Goal: Information Seeking & Learning: Learn about a topic

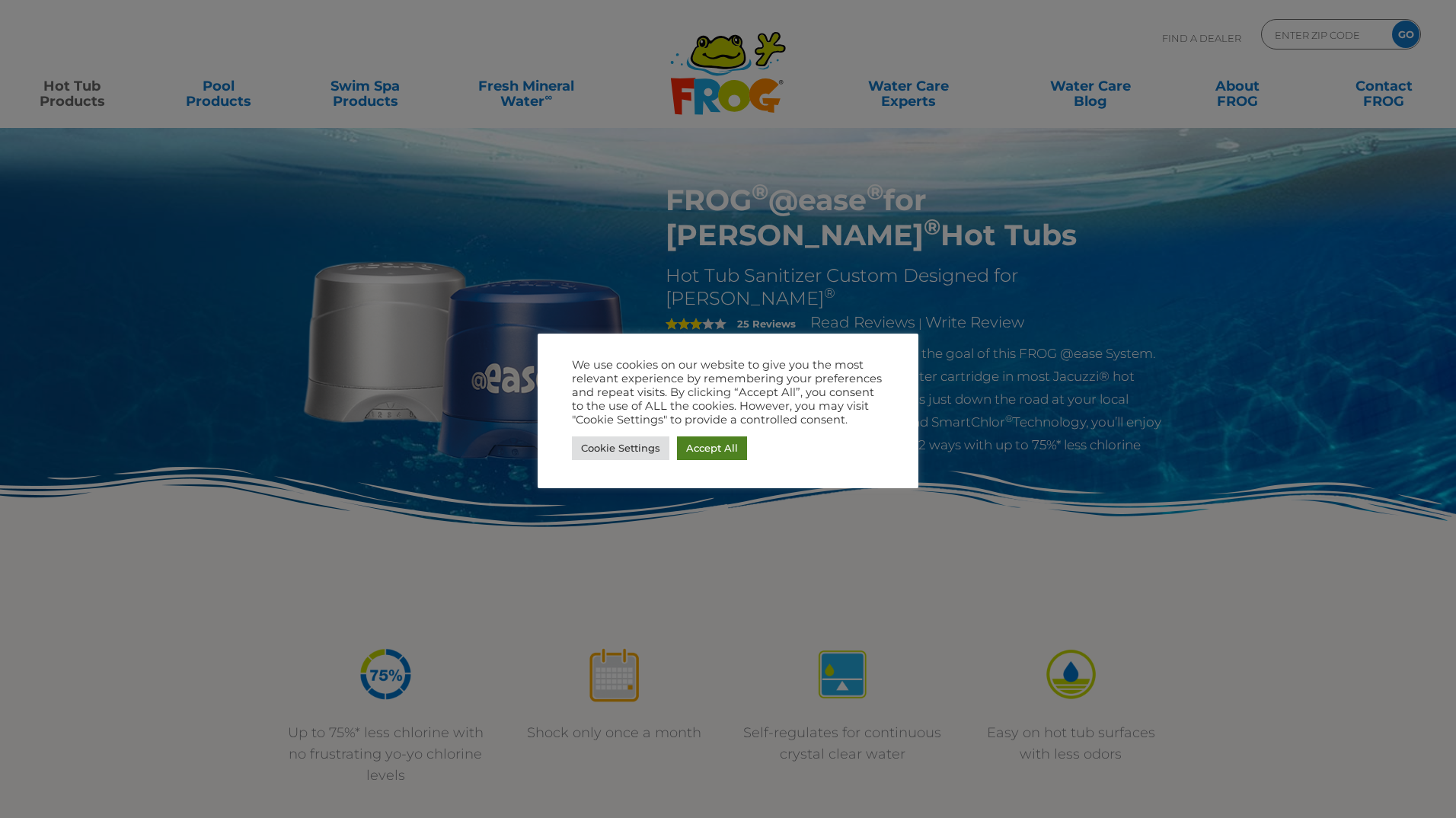
click at [710, 458] on link "Accept All" at bounding box center [712, 448] width 70 height 24
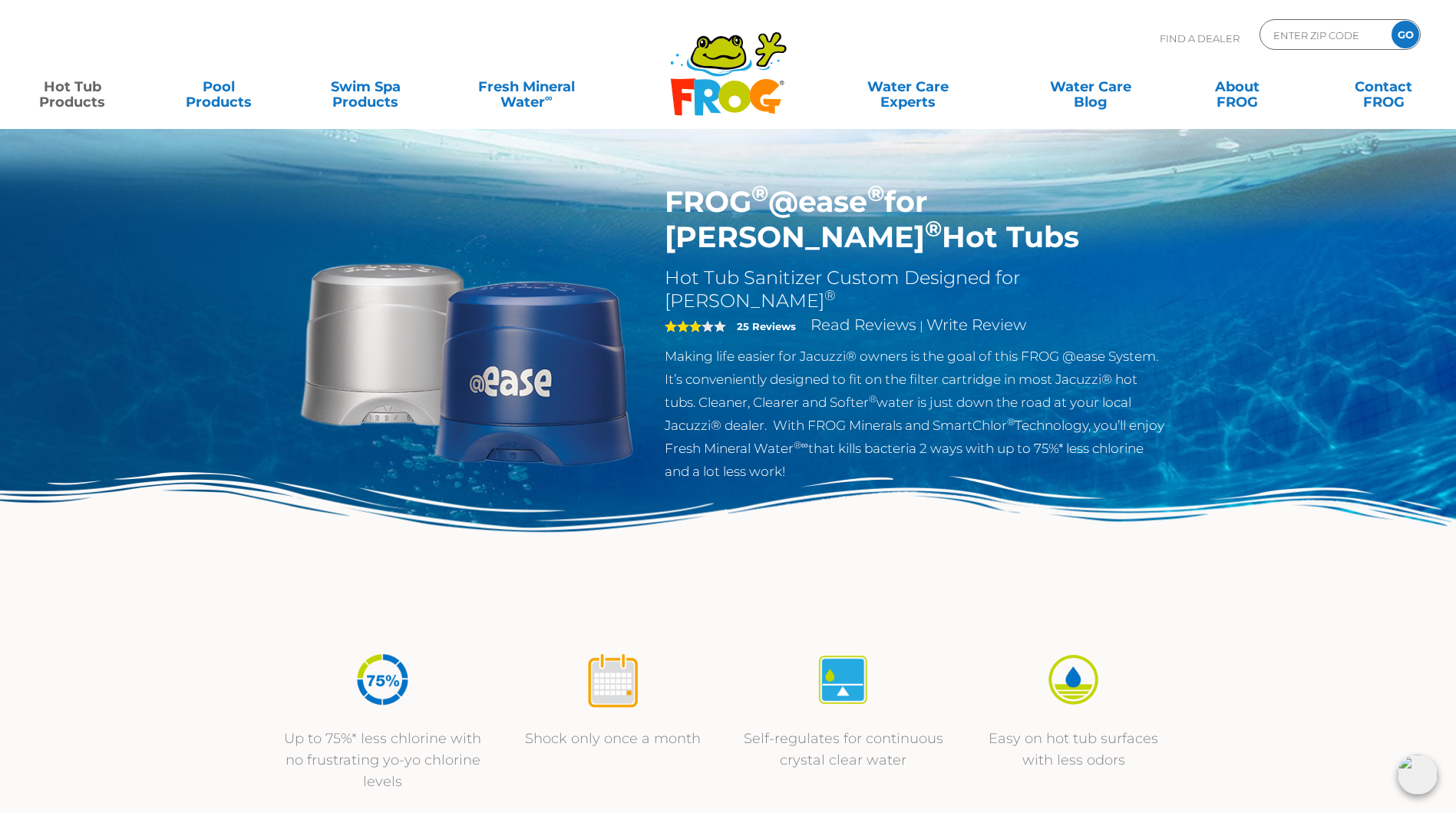
click at [73, 95] on link "Hot Tub Products" at bounding box center [72, 87] width 114 height 31
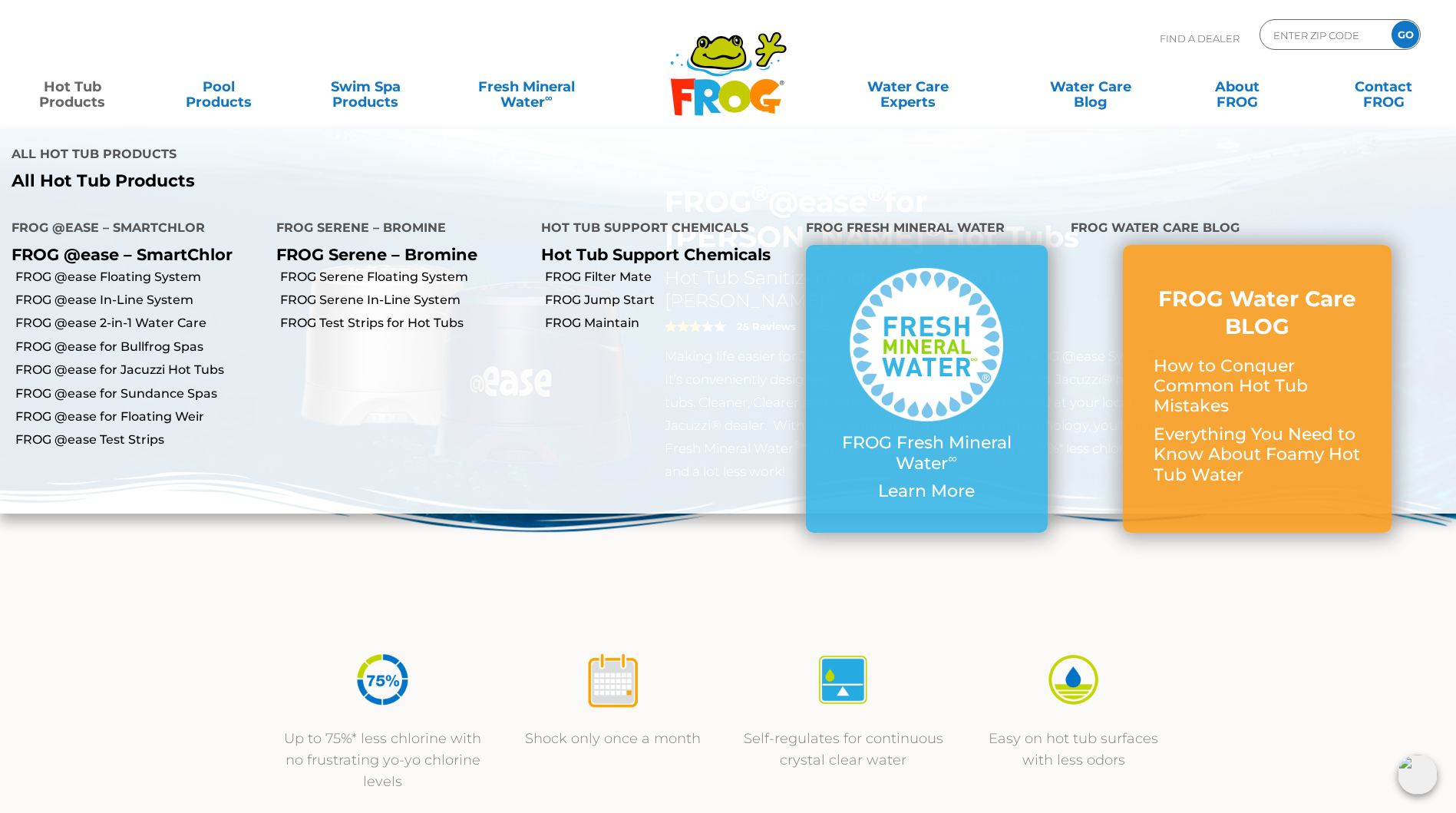
click at [124, 253] on p "FROG @ease – SmartChlor" at bounding box center [133, 254] width 242 height 19
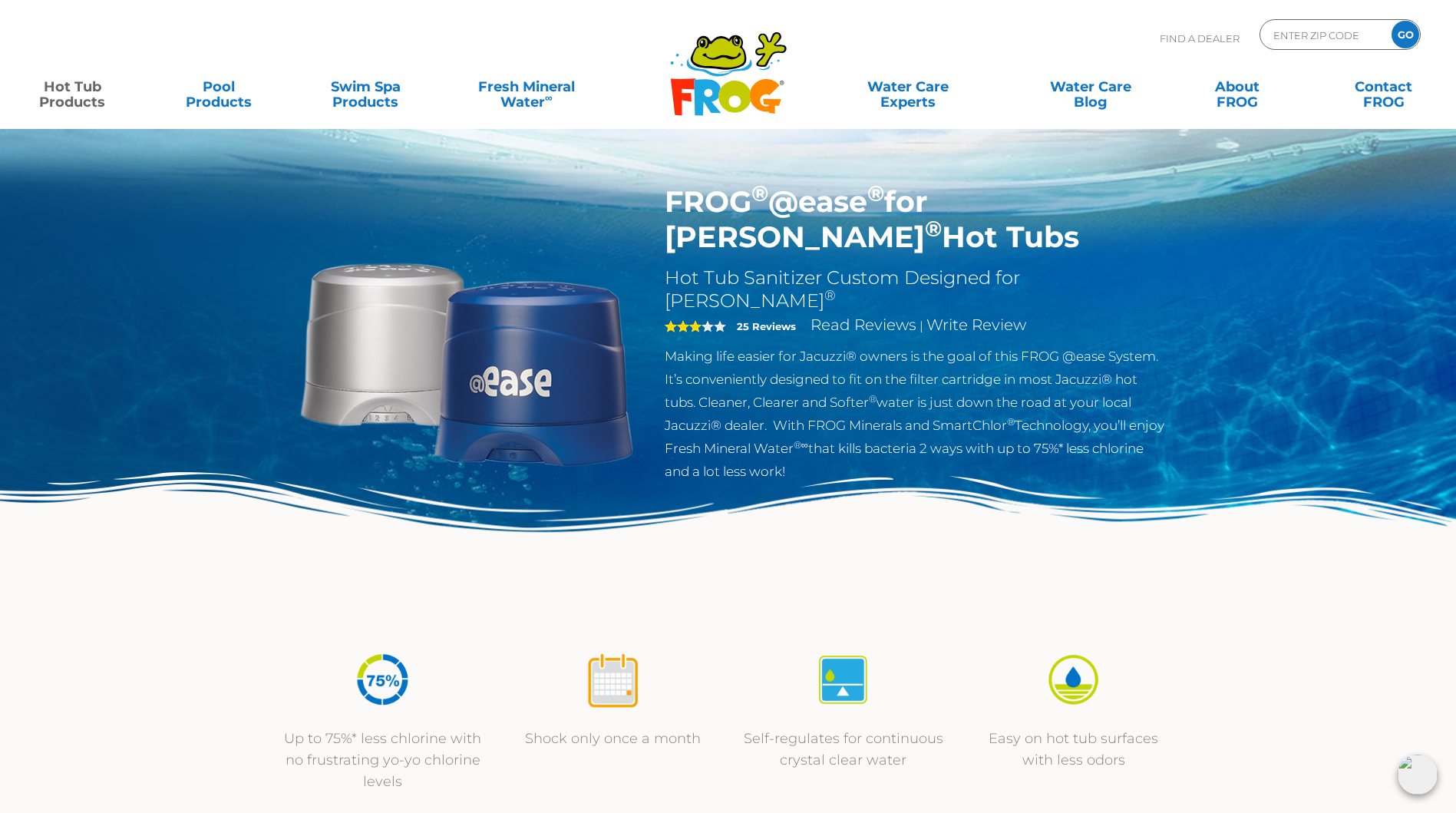
click at [391, 591] on img at bounding box center [728, 552] width 1456 height 159
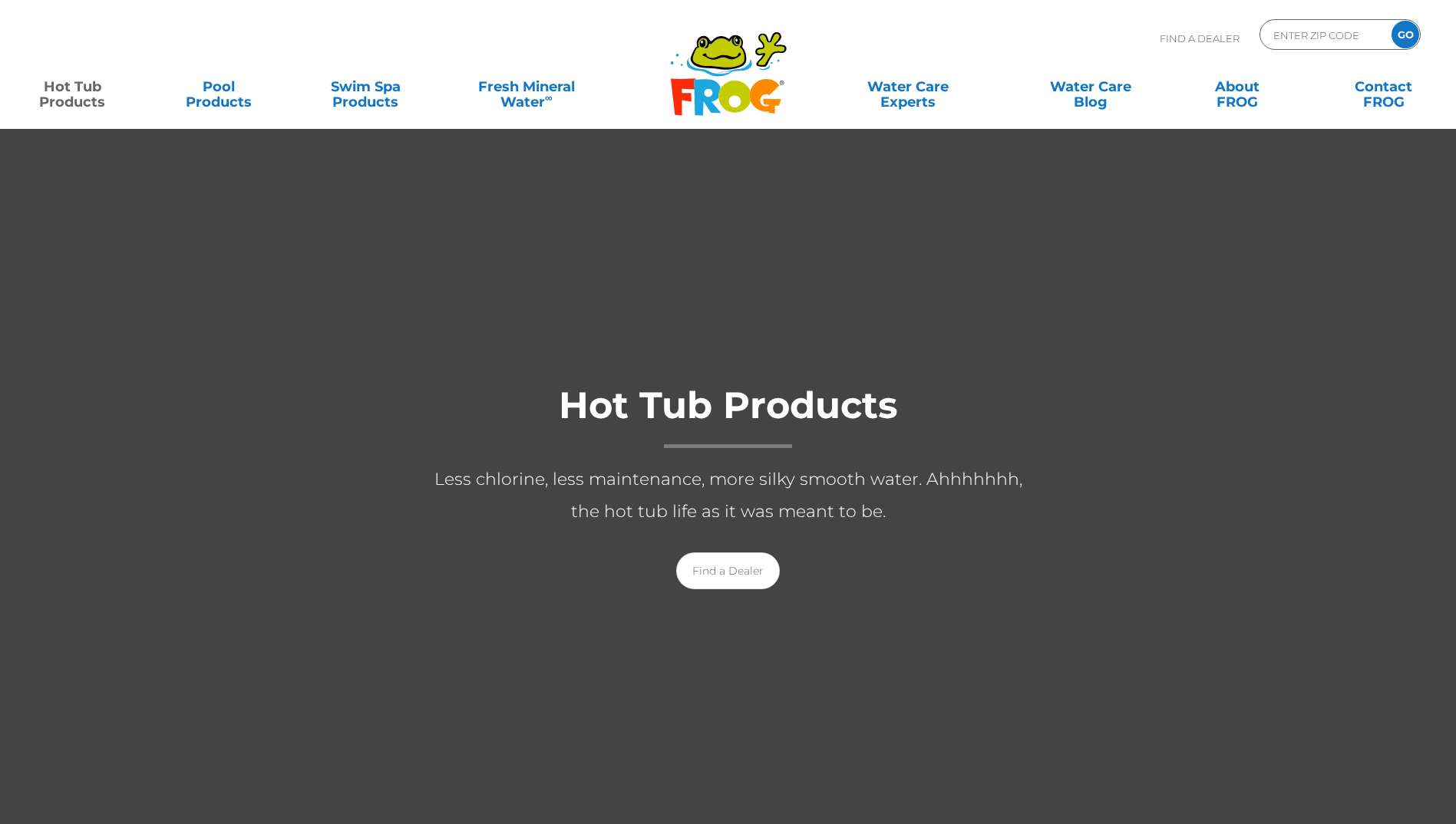
click at [167, 495] on div "Hot Tub Products Less chlorine, less maintenance, more silky smooth water. Ahhh…" at bounding box center [728, 482] width 1456 height 248
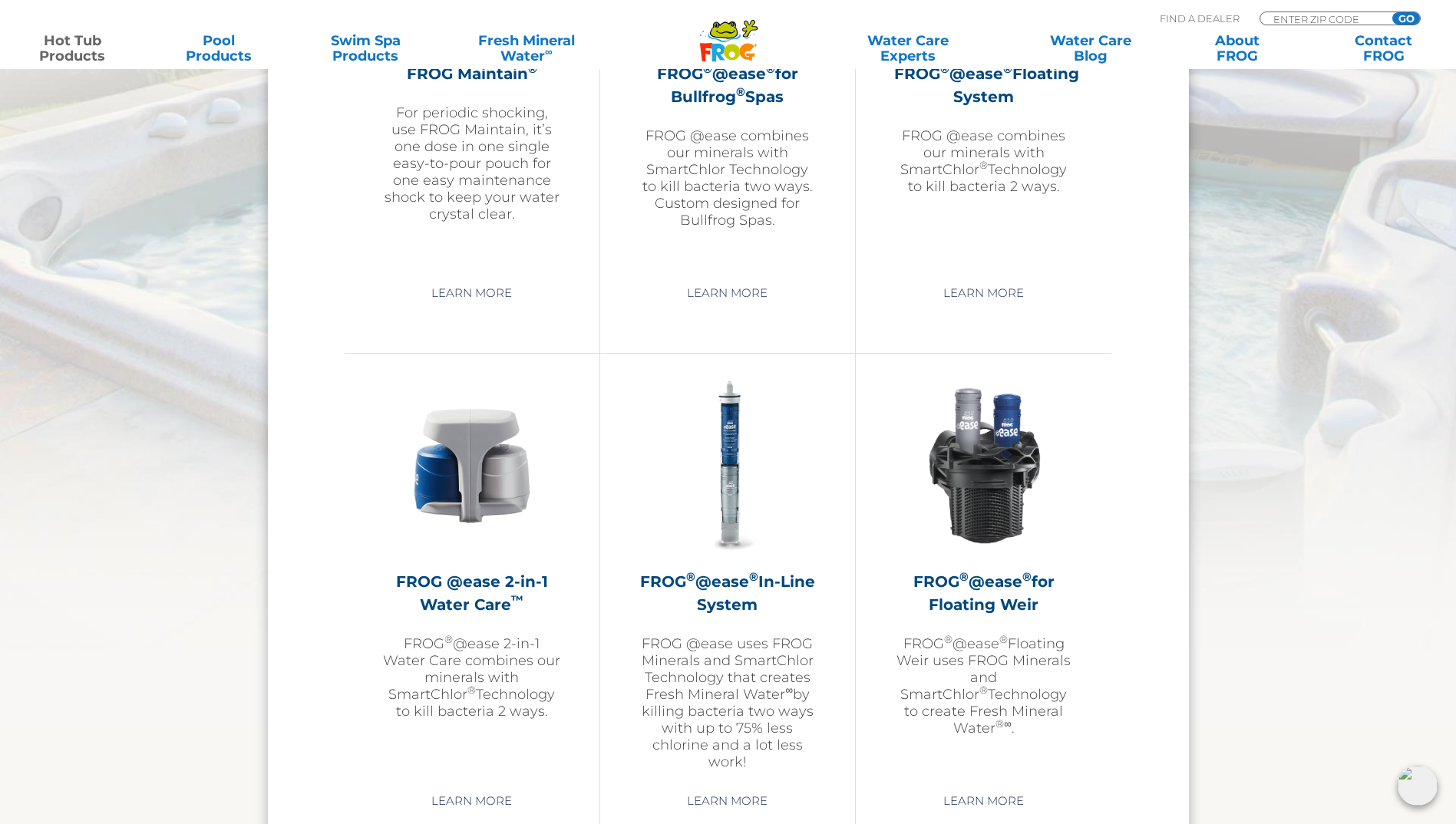
scroll to position [1995, 0]
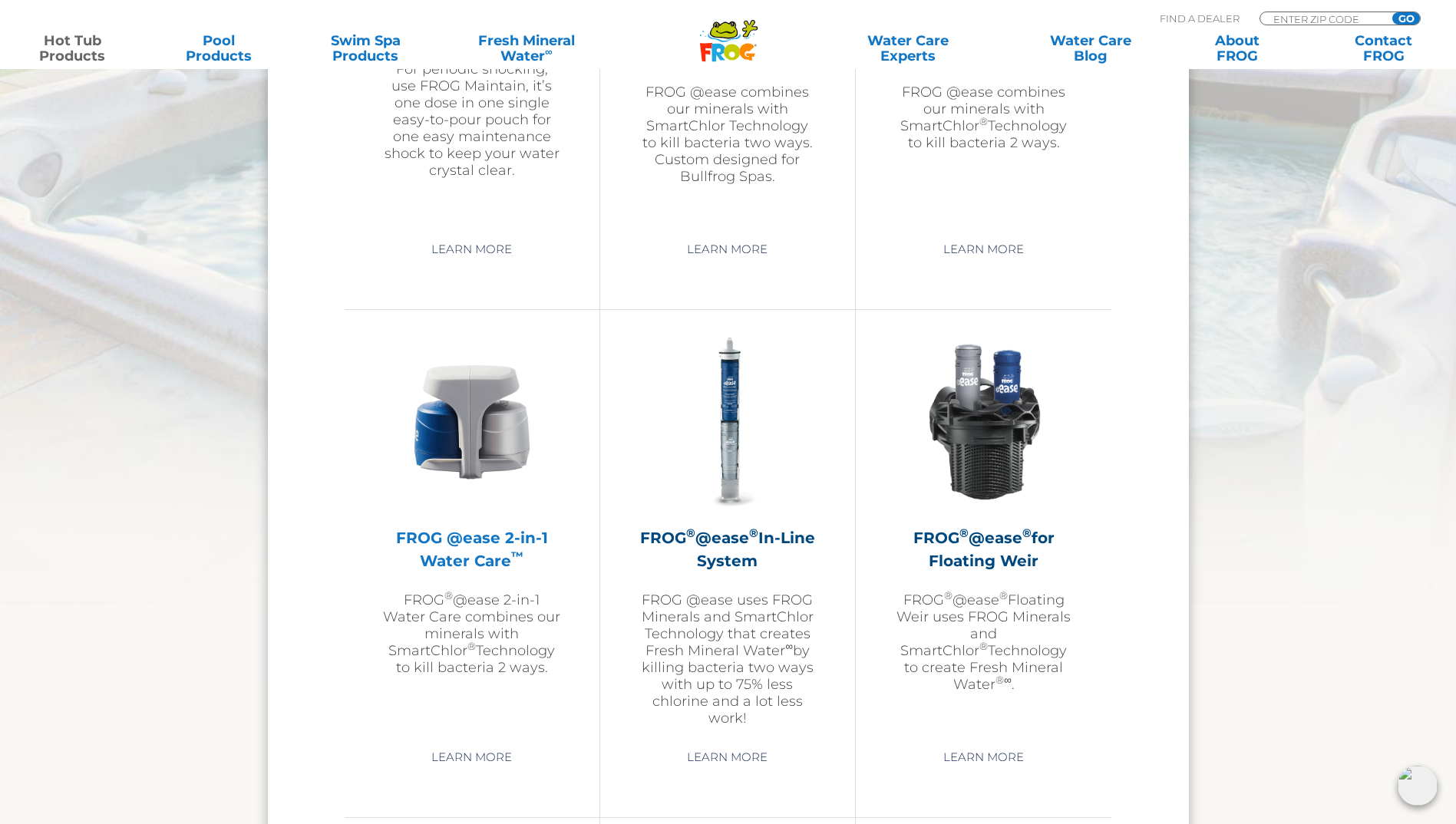
click at [416, 446] on img at bounding box center [471, 421] width 178 height 178
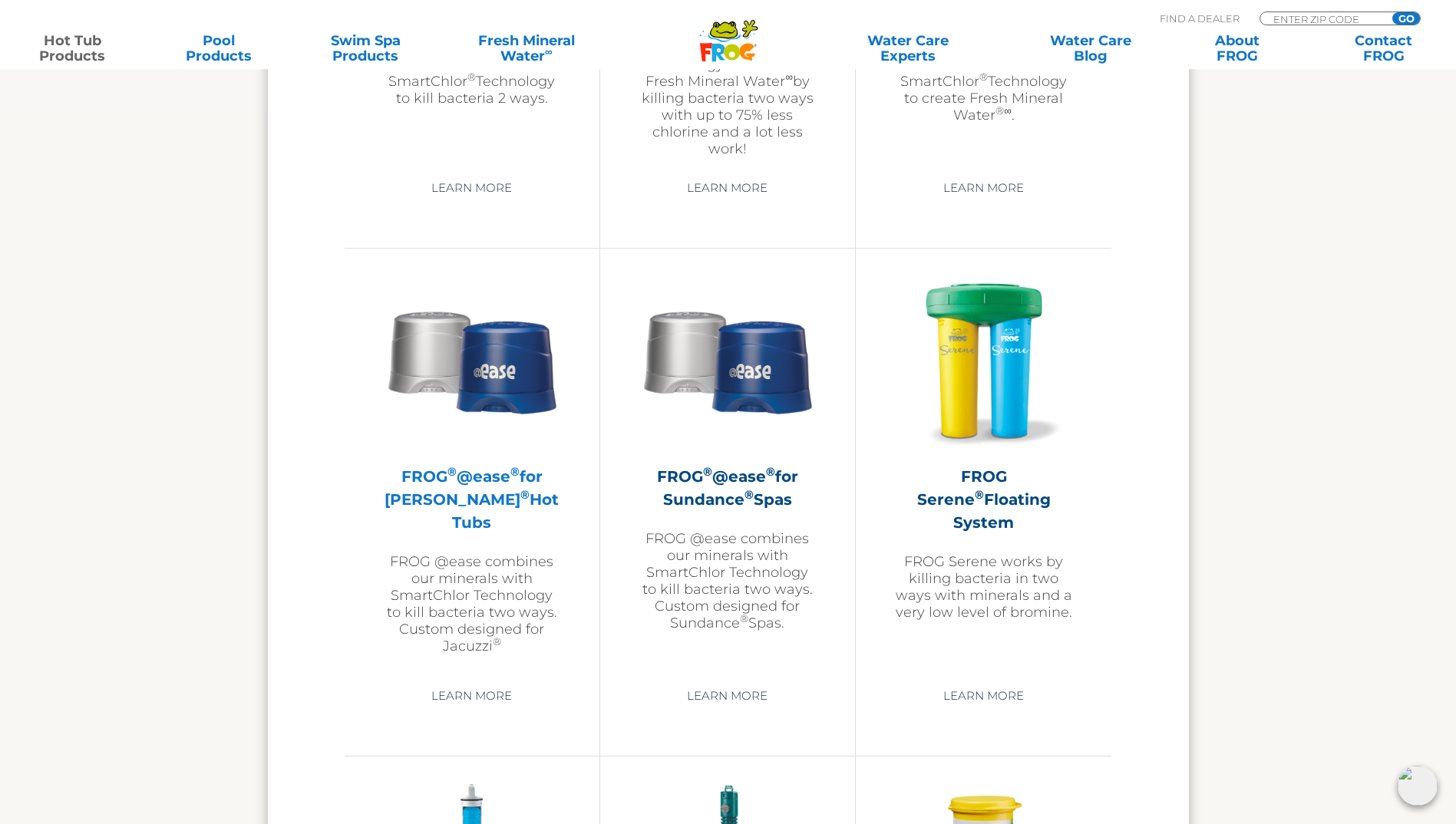
scroll to position [2609, 0]
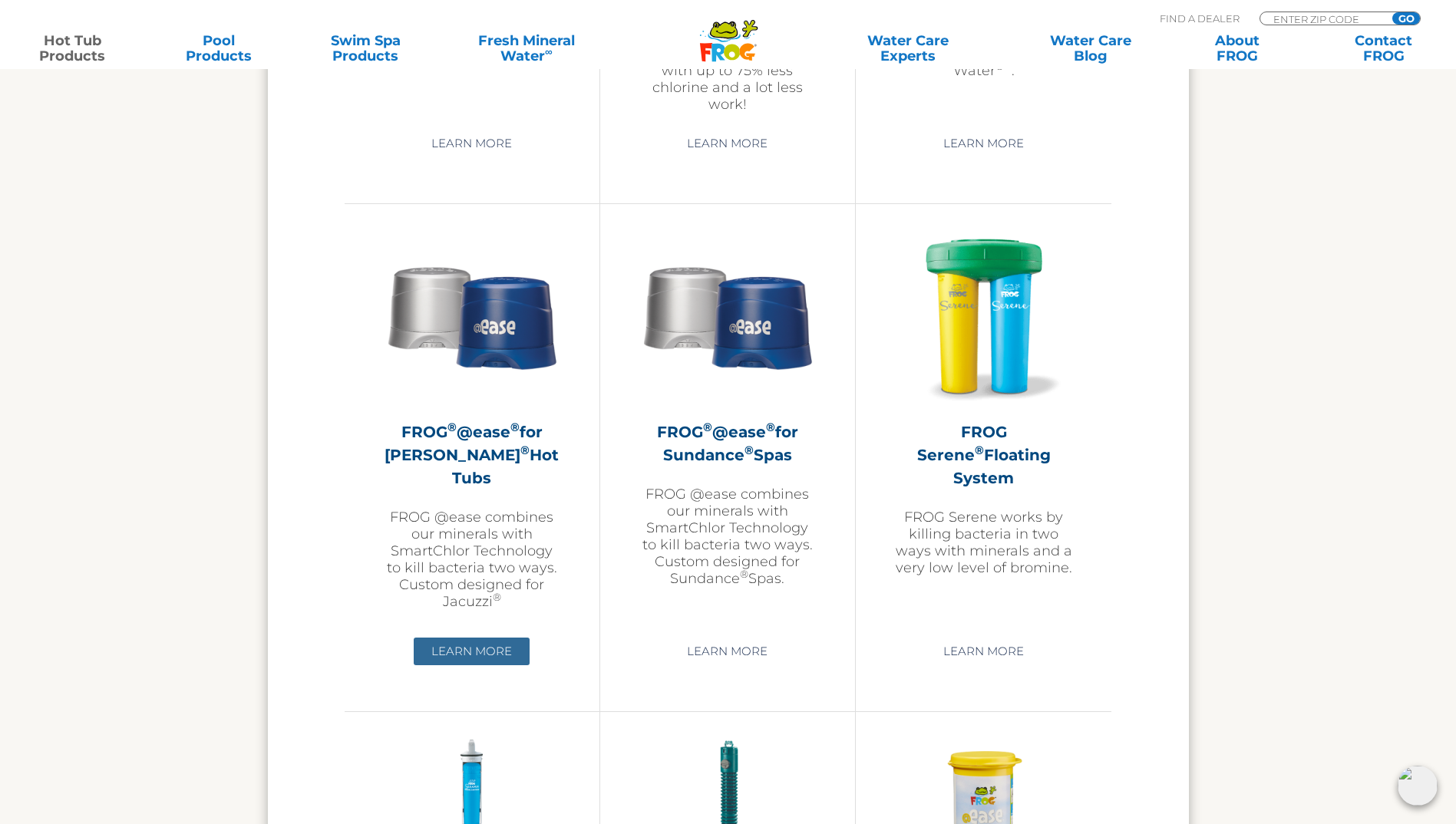
click at [471, 661] on link "Learn More" at bounding box center [471, 651] width 116 height 28
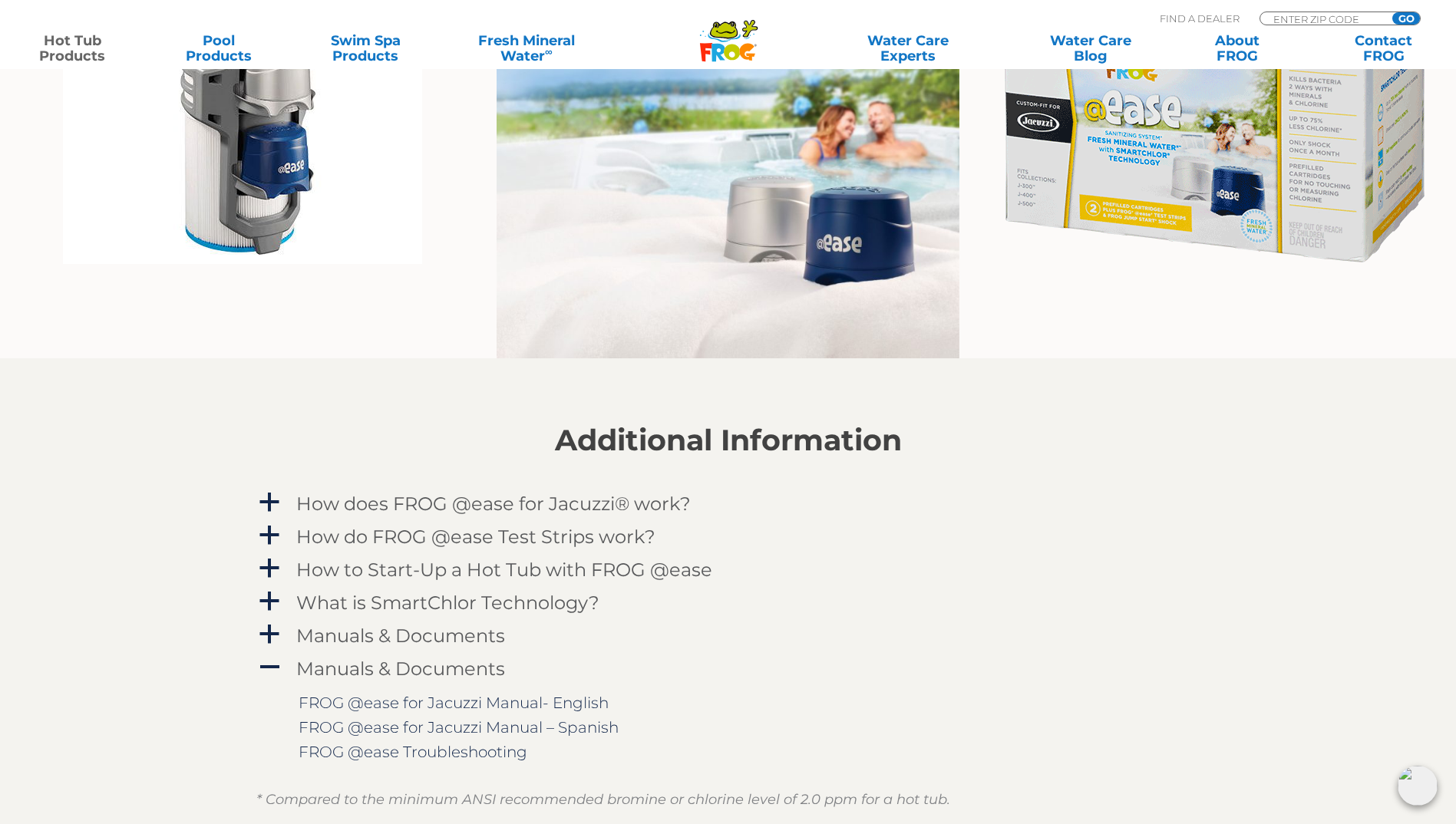
scroll to position [1304, 0]
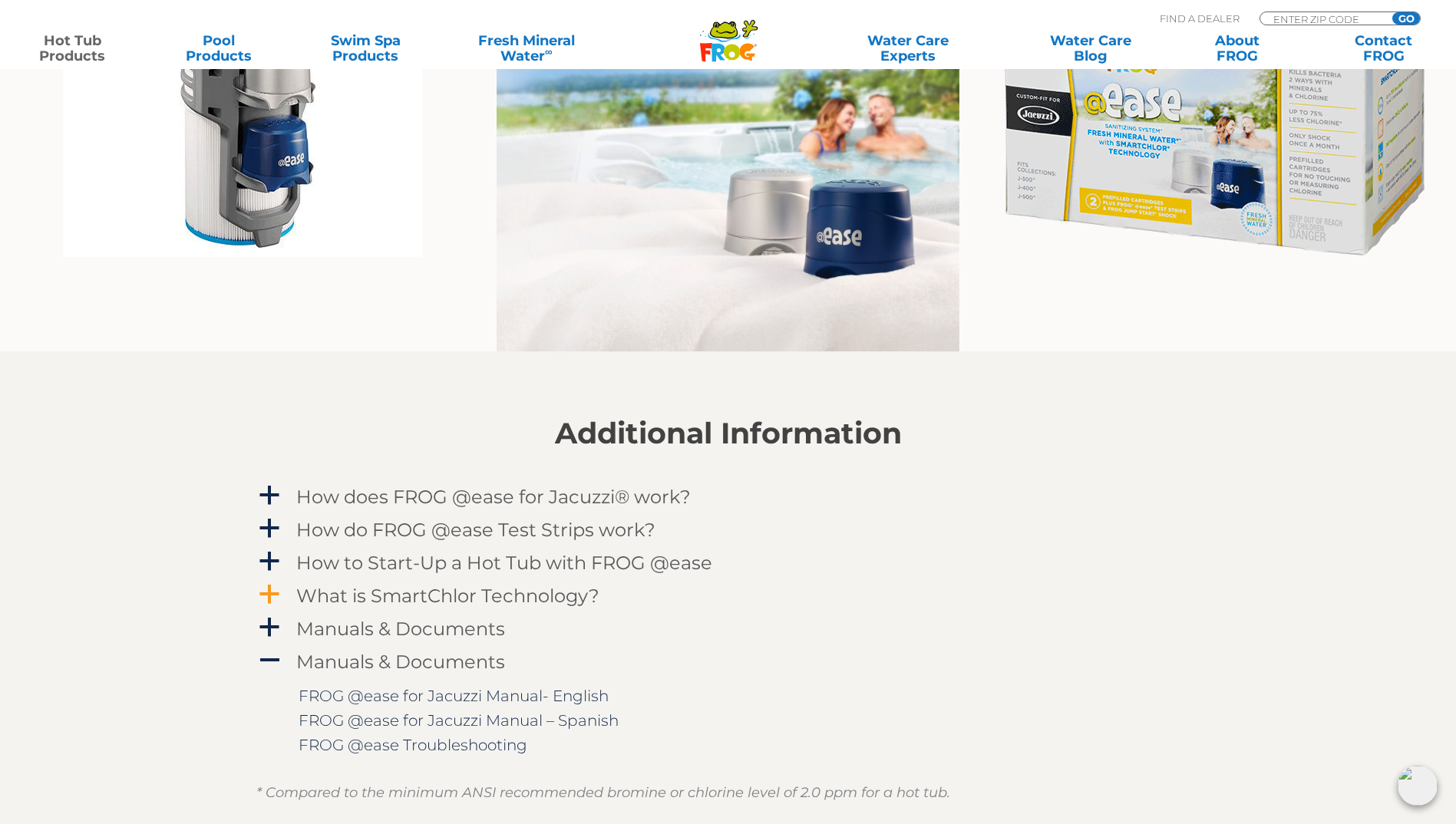
click at [457, 600] on h4 "What is SmartChlor Technology?" at bounding box center [447, 595] width 303 height 21
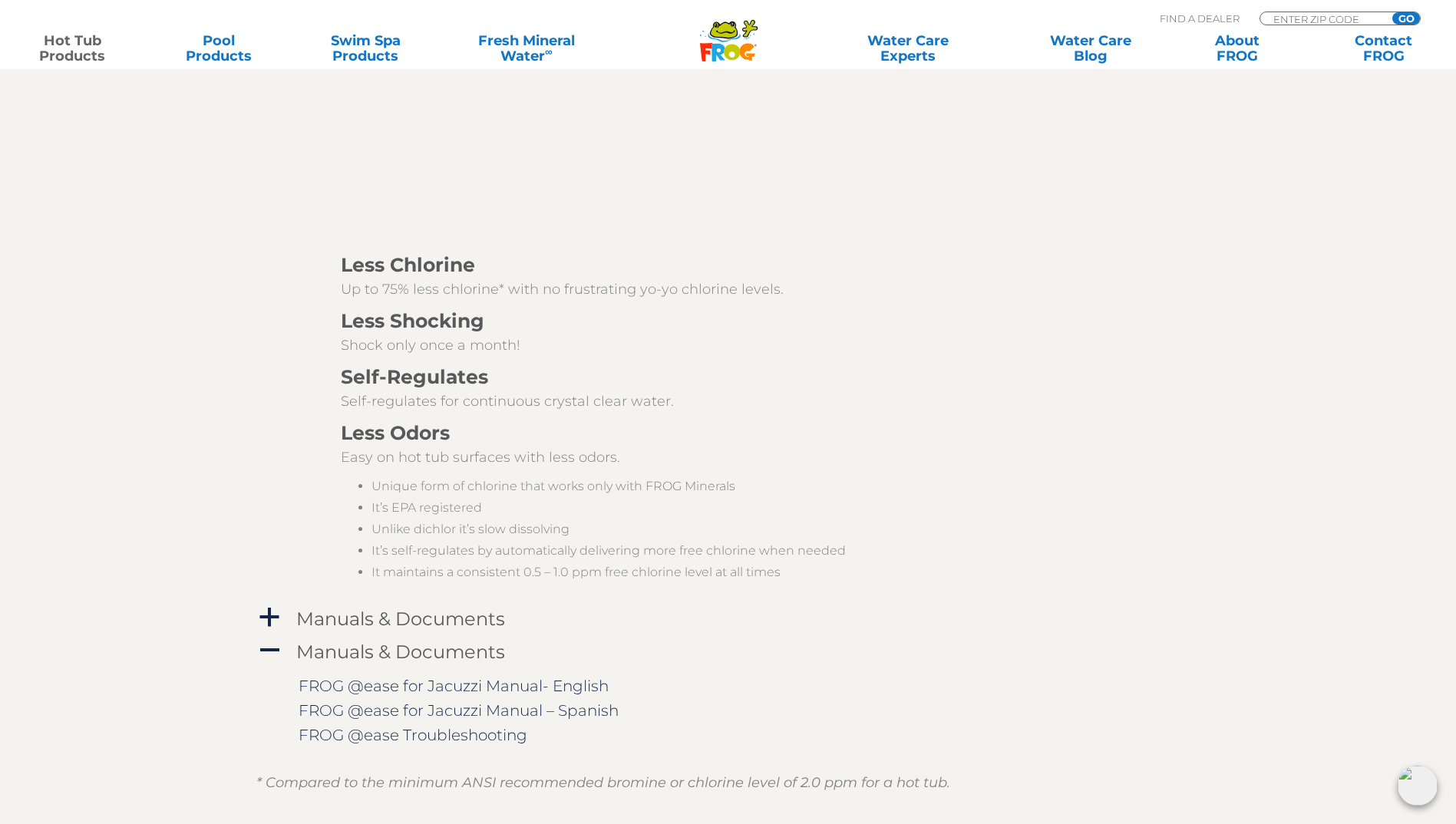
scroll to position [1765, 0]
